Goal: Information Seeking & Learning: Learn about a topic

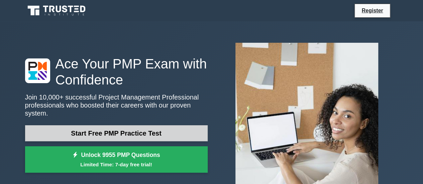
click at [124, 130] on link "Start Free PMP Practice Test" at bounding box center [116, 134] width 183 height 16
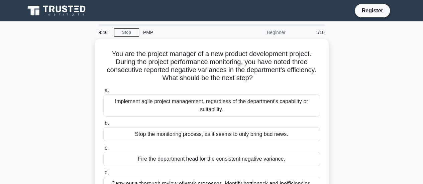
scroll to position [33, 0]
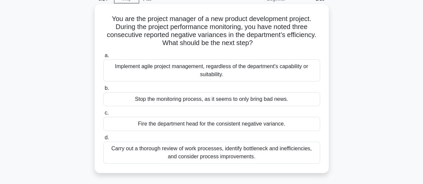
click at [223, 152] on div "Carry out a thorough review of work processes, identify bottleneck and ineffici…" at bounding box center [211, 153] width 217 height 22
click at [103, 140] on input "d. Carry out a thorough review of work processes, identify bottleneck and ineff…" at bounding box center [103, 138] width 0 height 4
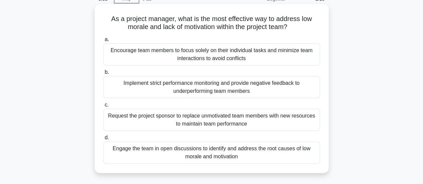
click at [228, 155] on div "Engage the team in open discussions to identify and address the root causes of …" at bounding box center [211, 153] width 217 height 22
click at [103, 140] on input "d. Engage the team in open discussions to identify and address the root causes …" at bounding box center [103, 138] width 0 height 4
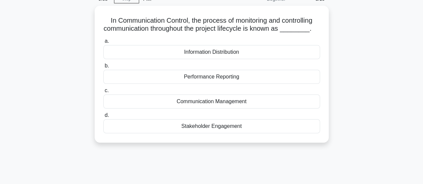
scroll to position [0, 0]
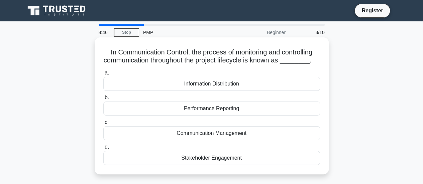
click at [221, 85] on div "Information Distribution" at bounding box center [211, 84] width 217 height 14
click at [103, 75] on input "a. Information Distribution" at bounding box center [103, 73] width 0 height 4
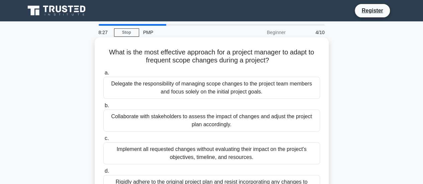
scroll to position [33, 0]
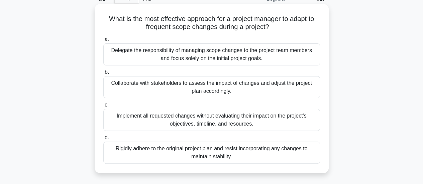
click at [219, 88] on div "Collaborate with stakeholders to assess the impact of changes and adjust the pr…" at bounding box center [211, 87] width 217 height 22
click at [103, 75] on input "b. Collaborate with stakeholders to assess the impact of changes and adjust the…" at bounding box center [103, 72] width 0 height 4
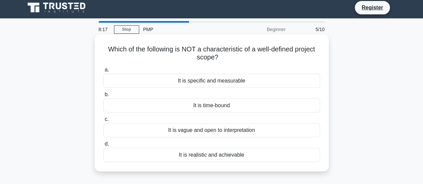
scroll to position [0, 0]
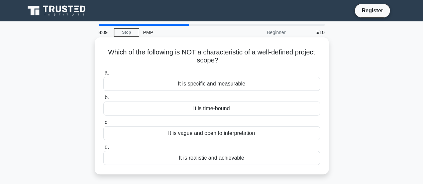
click at [226, 136] on div "It is vague and open to interpretation" at bounding box center [211, 134] width 217 height 14
click at [103, 125] on input "c. It is vague and open to interpretation" at bounding box center [103, 122] width 0 height 4
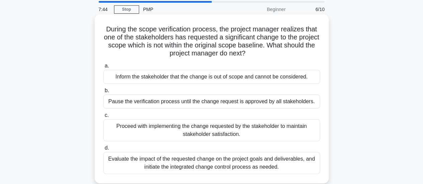
scroll to position [33, 0]
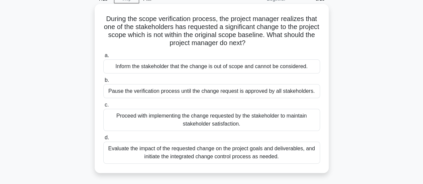
click at [245, 154] on div "Evaluate the impact of the requested change on the project goals and deliverabl…" at bounding box center [211, 153] width 217 height 22
click at [103, 140] on input "d. Evaluate the impact of the requested change on the project goals and deliver…" at bounding box center [103, 138] width 0 height 4
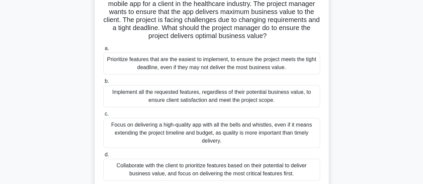
scroll to position [67, 0]
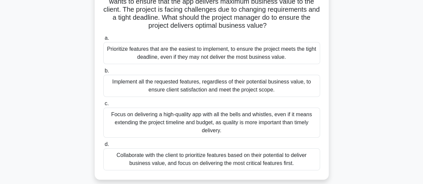
click at [201, 162] on div "Collaborate with the client to prioritize features based on their potential to …" at bounding box center [211, 160] width 217 height 22
click at [103, 147] on input "d. Collaborate with the client to prioritize features based on their potential …" at bounding box center [103, 145] width 0 height 4
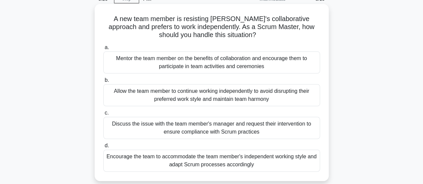
scroll to position [0, 0]
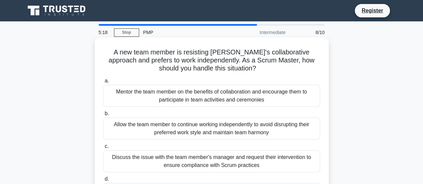
click at [228, 95] on div "Mentor the team member on the benefits of collaboration and encourage them to p…" at bounding box center [211, 96] width 217 height 22
click at [103, 83] on input "a. Mentor the team member on the benefits of collaboration and encourage them t…" at bounding box center [103, 81] width 0 height 4
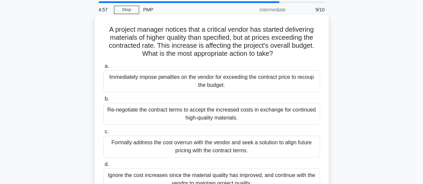
scroll to position [33, 0]
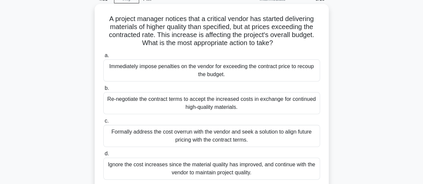
click at [232, 136] on div "Formally address the cost overrun with the vendor and seek a solution to align …" at bounding box center [211, 136] width 217 height 22
click at [103, 124] on input "c. Formally address the cost overrun with the vendor and seek a solution to ali…" at bounding box center [103, 121] width 0 height 4
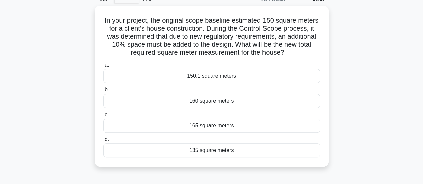
scroll to position [0, 0]
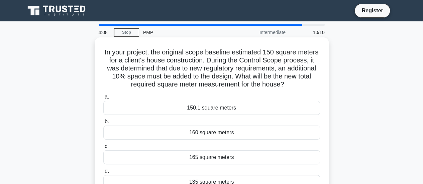
click at [217, 159] on div "165 square meters" at bounding box center [211, 158] width 217 height 14
click at [103, 149] on input "c. 165 square meters" at bounding box center [103, 147] width 0 height 4
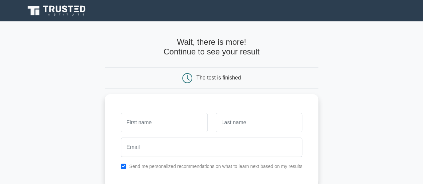
scroll to position [33, 0]
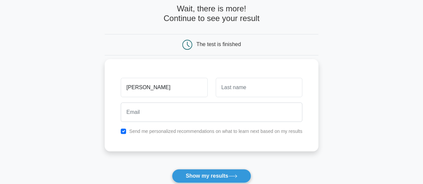
type input "sara"
type input "k"
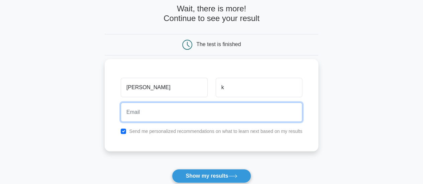
click at [144, 109] on input "email" at bounding box center [212, 112] width 182 height 19
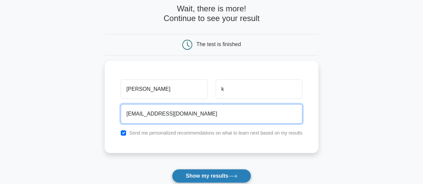
type input "sarakaiba62@gmail.com"
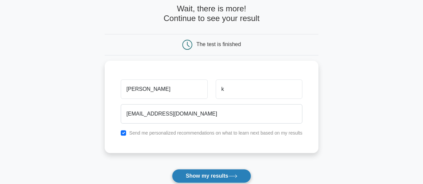
click at [220, 175] on button "Show my results" at bounding box center [211, 176] width 79 height 14
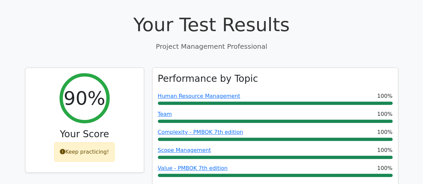
scroll to position [268, 0]
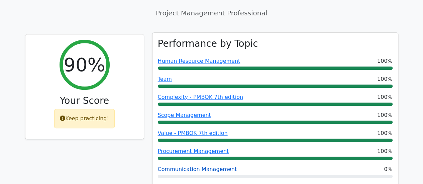
click at [188, 166] on link "Communication Management" at bounding box center [197, 169] width 79 height 6
